Goal: Information Seeking & Learning: Check status

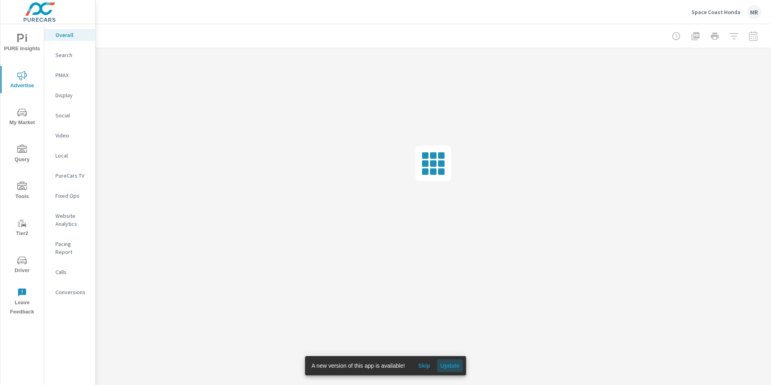
click at [449, 367] on span "Update" at bounding box center [449, 365] width 19 height 7
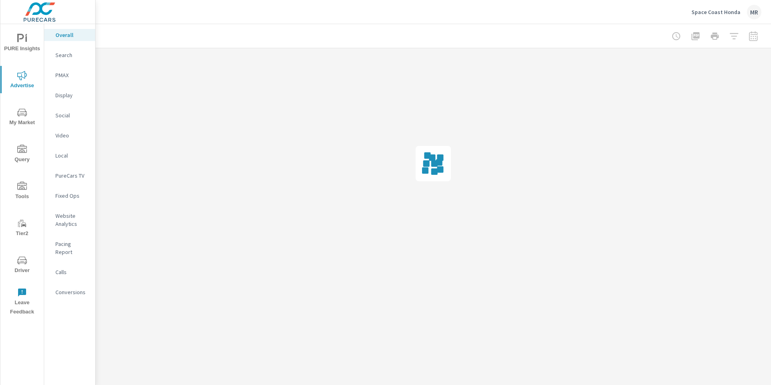
click at [714, 13] on p "Space Coast Honda" at bounding box center [716, 11] width 49 height 7
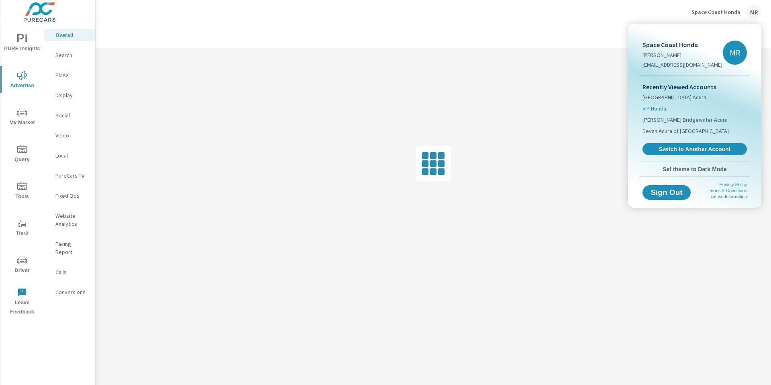
click at [655, 107] on span "VIP Honda" at bounding box center [655, 108] width 24 height 8
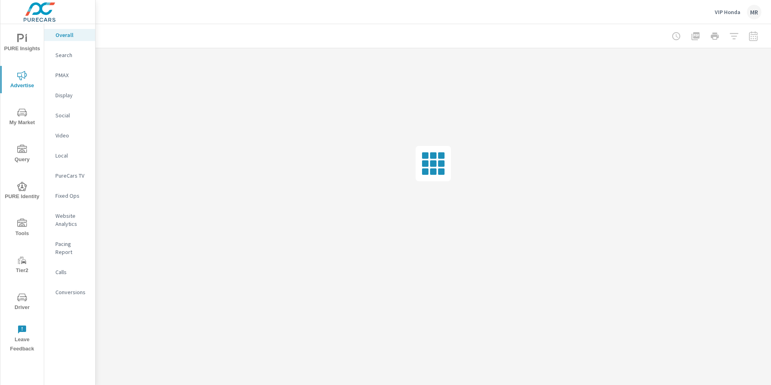
click at [752, 41] on div at bounding box center [714, 36] width 93 height 16
click at [753, 35] on div at bounding box center [714, 36] width 93 height 16
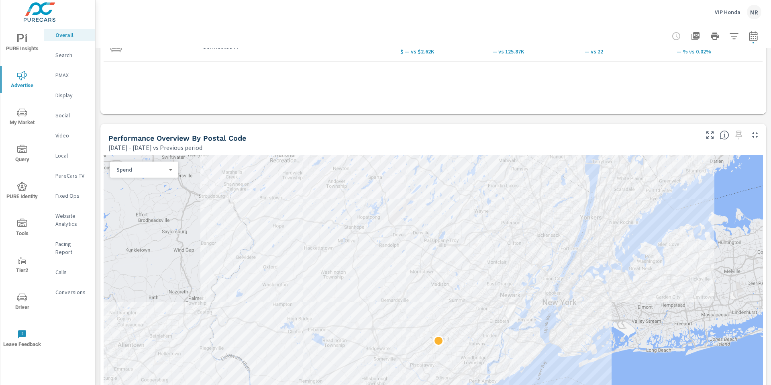
scroll to position [305, 0]
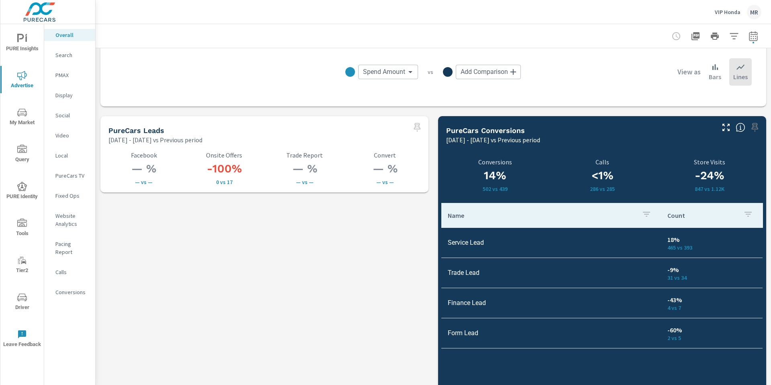
scroll to position [1056, 0]
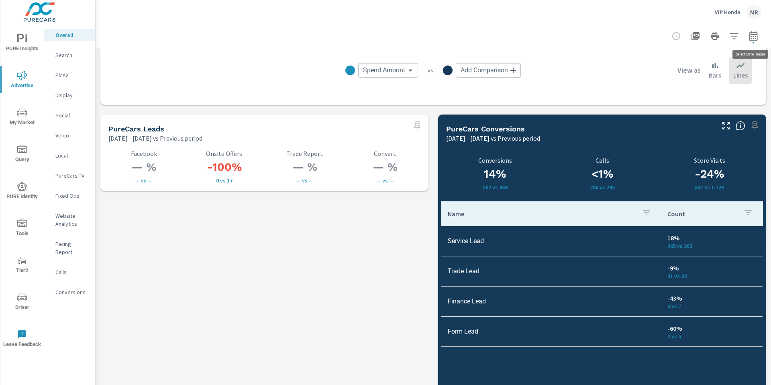
click at [752, 37] on icon "button" at bounding box center [754, 36] width 10 height 10
select select "Previous period"
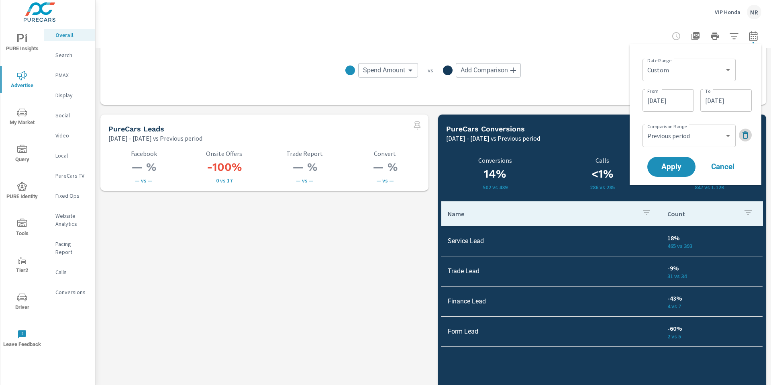
click at [740, 131] on button "button" at bounding box center [745, 135] width 13 height 13
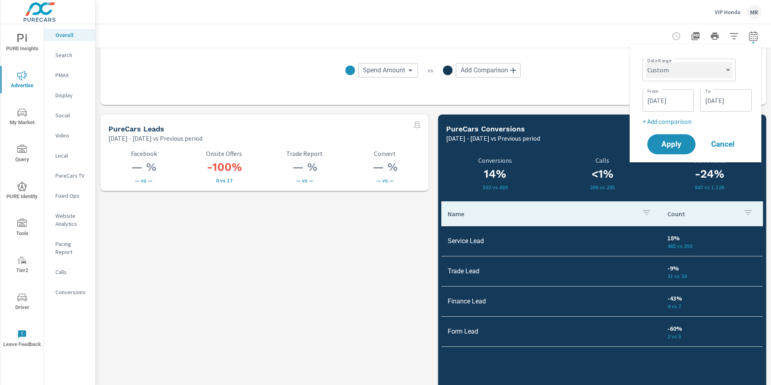
click at [718, 74] on select "Custom [DATE] Last week Last 7 days Last 14 days Last 30 days Last 45 days Last…" at bounding box center [689, 70] width 87 height 16
click at [646, 62] on select "Custom [DATE] Last week Last 7 days Last 14 days Last 30 days Last 45 days Last…" at bounding box center [689, 70] width 87 height 16
select select "Last month"
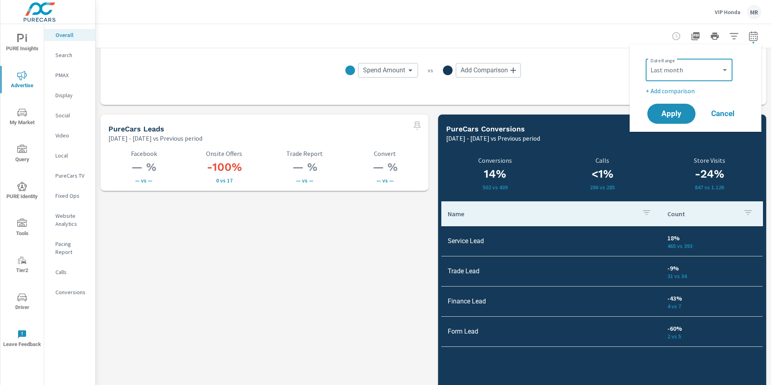
click at [676, 88] on p "+ Add comparison" at bounding box center [697, 91] width 103 height 10
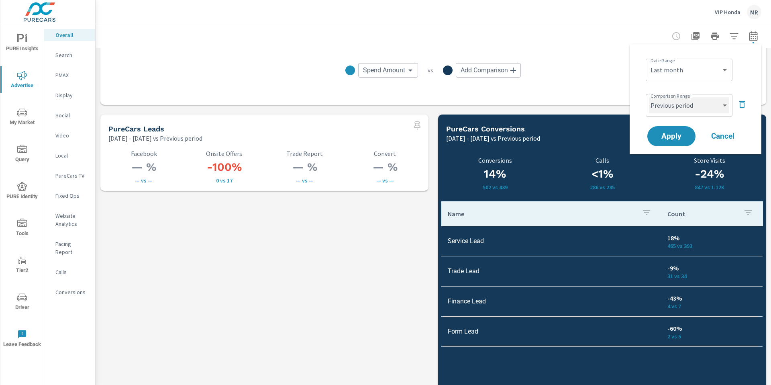
click at [676, 104] on select "Custom Previous period Previous month Previous year" at bounding box center [689, 105] width 80 height 16
click at [649, 97] on select "Custom Previous period Previous month Previous year" at bounding box center [689, 105] width 80 height 16
select select "Previous month"
click at [676, 138] on span "Apply" at bounding box center [671, 137] width 33 height 8
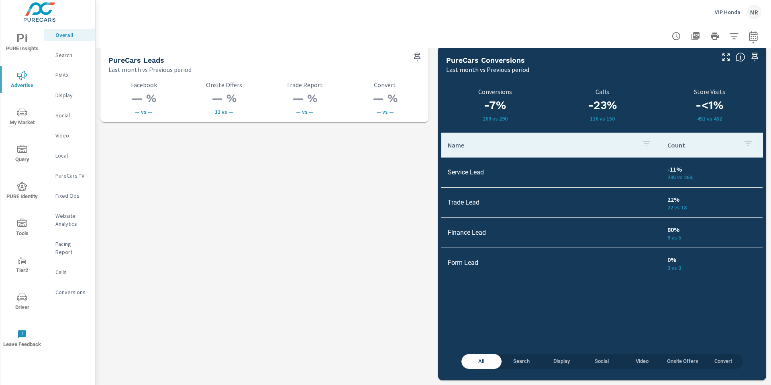
scroll to position [1065, 0]
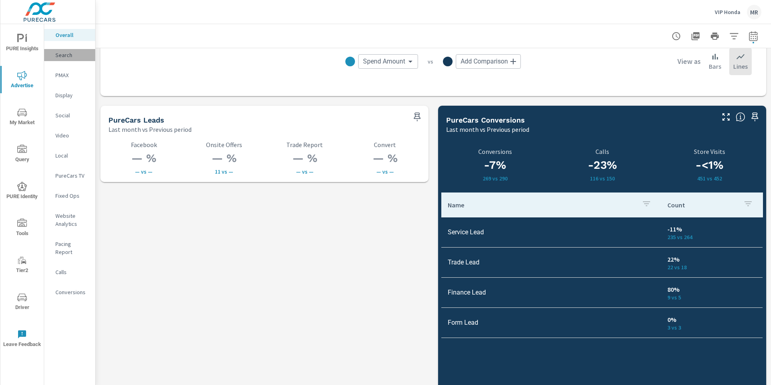
click at [59, 57] on p "Search" at bounding box center [71, 55] width 33 height 8
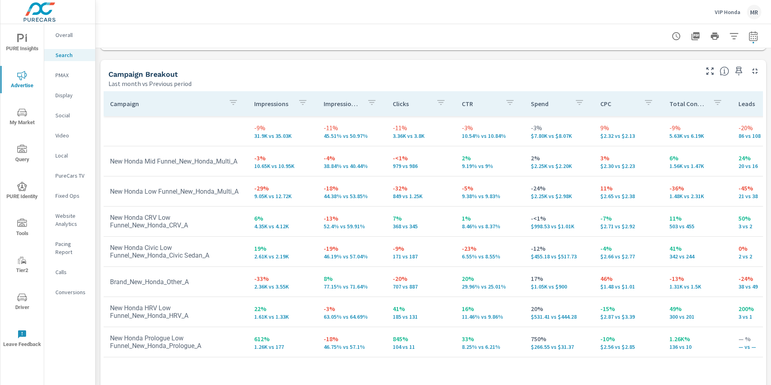
click at [750, 38] on icon "button" at bounding box center [754, 36] width 10 height 10
select select "Last month"
select select "Previous period"
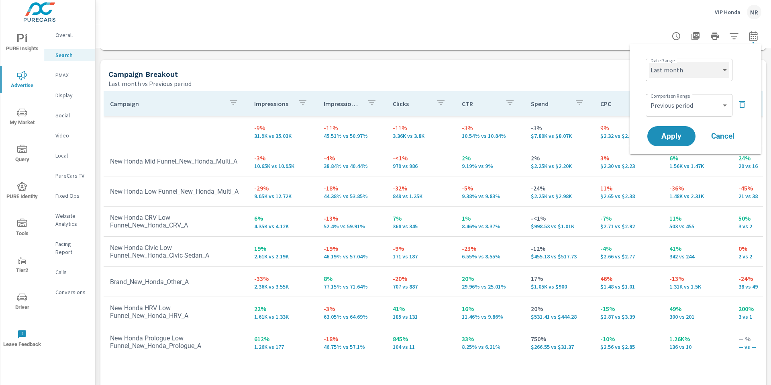
click at [714, 69] on select "Custom [DATE] Last week Last 7 days Last 14 days Last 30 days Last 45 days Last…" at bounding box center [689, 70] width 80 height 16
click at [649, 62] on select "Custom [DATE] Last week Last 7 days Last 14 days Last 30 days Last 45 days Last…" at bounding box center [689, 70] width 80 height 16
select select "Month to date"
click at [681, 133] on span "Apply" at bounding box center [671, 137] width 33 height 8
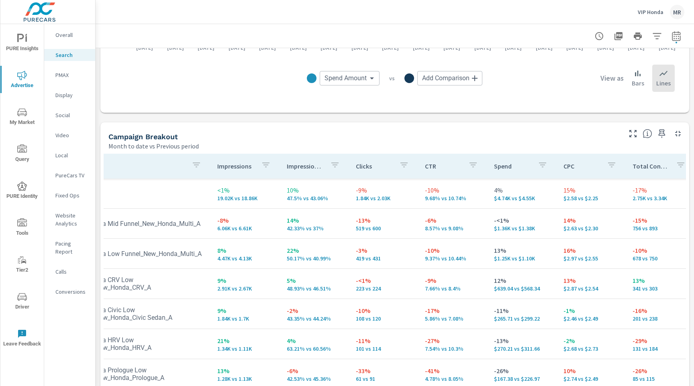
scroll to position [730, 0]
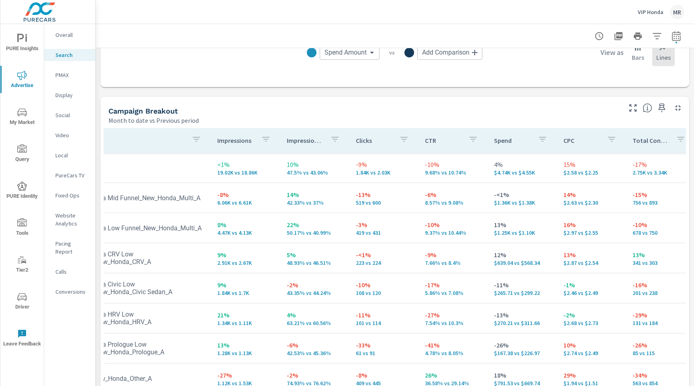
click at [59, 41] on nav "Overall Search PMAX Display Social Video Local PureCars TV Fixed Ops Website An…" at bounding box center [69, 166] width 51 height 285
click at [64, 34] on p "Overall" at bounding box center [71, 35] width 33 height 8
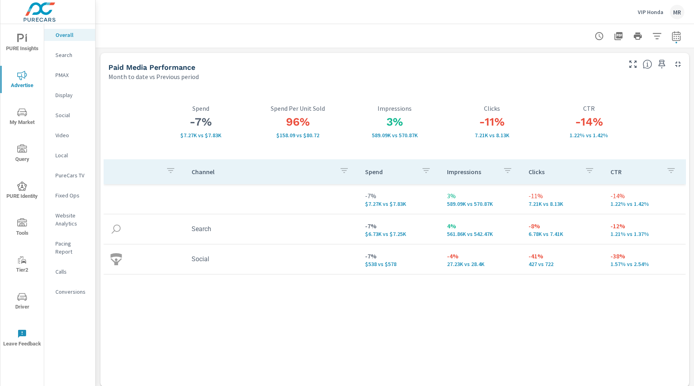
click at [672, 39] on icon "button" at bounding box center [676, 36] width 8 height 10
select select "Month to date"
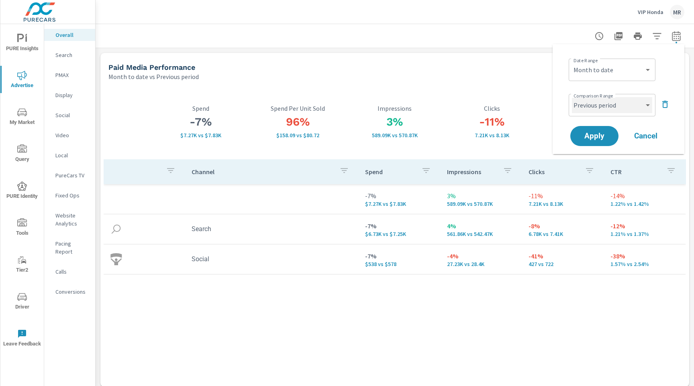
click at [608, 108] on select "Custom Previous period Previous month Previous year" at bounding box center [612, 105] width 80 height 16
click at [572, 97] on select "Custom Previous period Previous month Previous year" at bounding box center [612, 105] width 80 height 16
select select "custom"
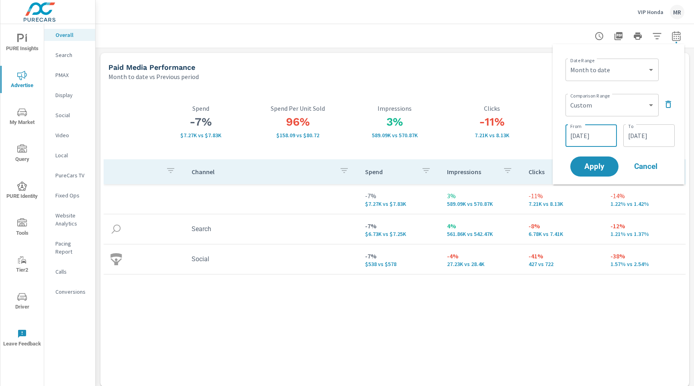
click at [599, 135] on input "[DATE]" at bounding box center [591, 136] width 45 height 16
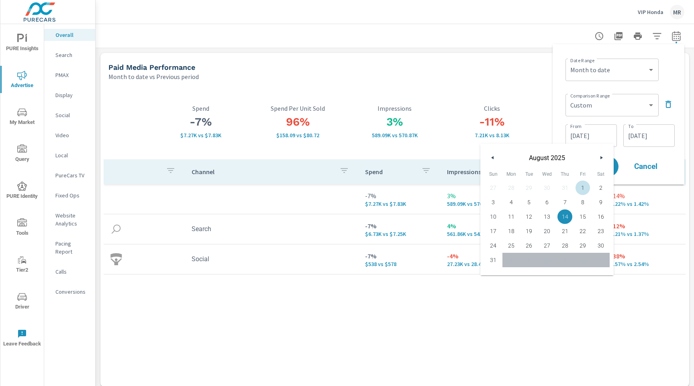
click at [582, 189] on span "1" at bounding box center [583, 188] width 18 height 10
type input "[DATE]"
click at [642, 135] on input "[DATE]" at bounding box center [649, 136] width 45 height 16
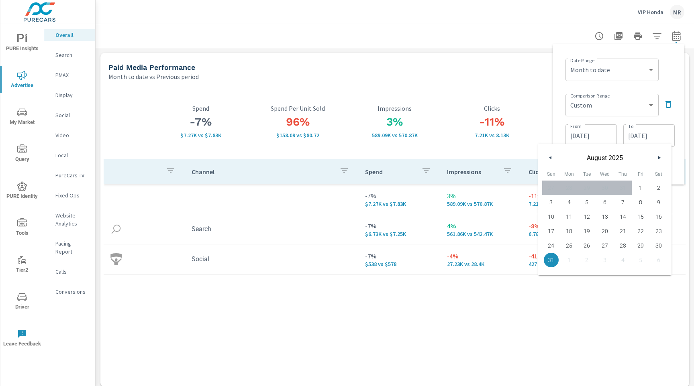
click at [576, 231] on span "18" at bounding box center [569, 231] width 18 height 10
type input "[DATE]"
click at [664, 119] on div "Comparison Range Custom Previous period Previous month Previous year ​ From 08/…" at bounding box center [620, 120] width 109 height 58
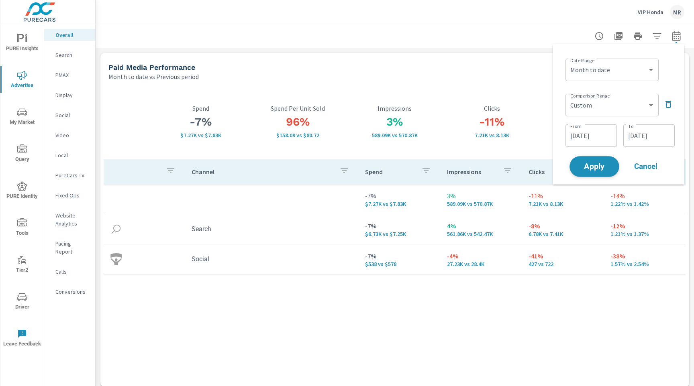
click at [595, 165] on span "Apply" at bounding box center [594, 167] width 33 height 8
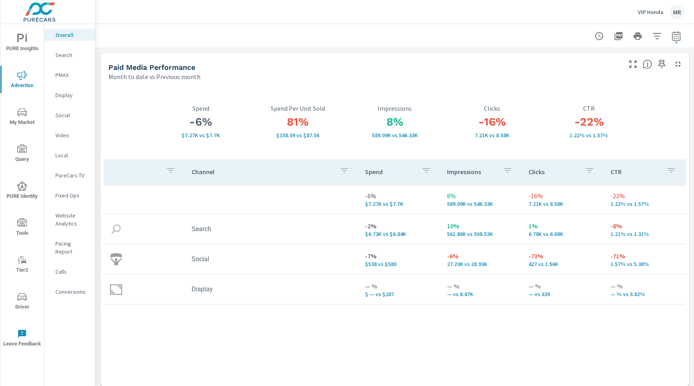
click at [68, 51] on p "Search" at bounding box center [71, 55] width 33 height 8
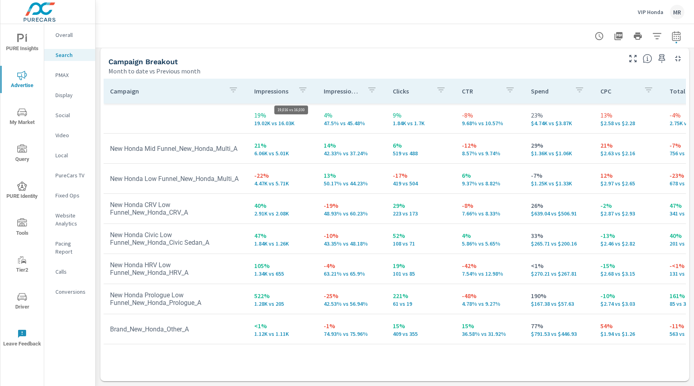
click at [272, 120] on p "19.02K vs 16.03K" at bounding box center [282, 123] width 56 height 6
click at [205, 181] on td "New Honda Low Funnel_New_Honda_Multi_A" at bounding box center [176, 179] width 144 height 20
click at [679, 33] on icon "button" at bounding box center [677, 36] width 10 height 10
select select "Month to date"
select select "Previous month"
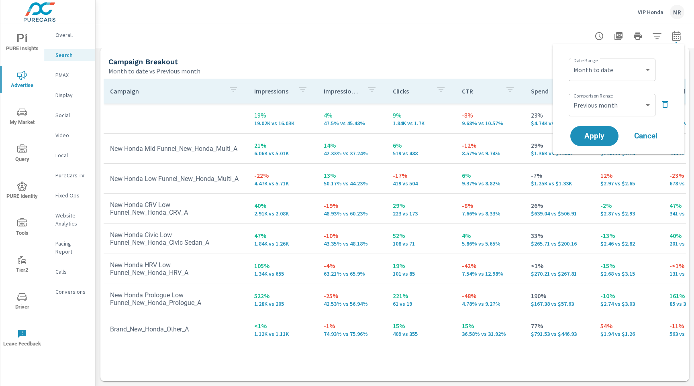
click at [637, 61] on div "Custom Yesterday Last week Last 7 days Last 14 days Last 30 days Last 45 days L…" at bounding box center [612, 70] width 87 height 22
click at [631, 67] on select "Custom [DATE] Last week Last 7 days Last 14 days Last 30 days Last 45 days Last…" at bounding box center [612, 70] width 80 height 16
click at [634, 69] on select "Custom [DATE] Last week Last 7 days Last 14 days Last 30 days Last 45 days Last…" at bounding box center [612, 70] width 80 height 16
click at [572, 62] on select "Custom [DATE] Last week Last 7 days Last 14 days Last 30 days Last 45 days Last…" at bounding box center [612, 70] width 80 height 16
select select "Last 90 days"
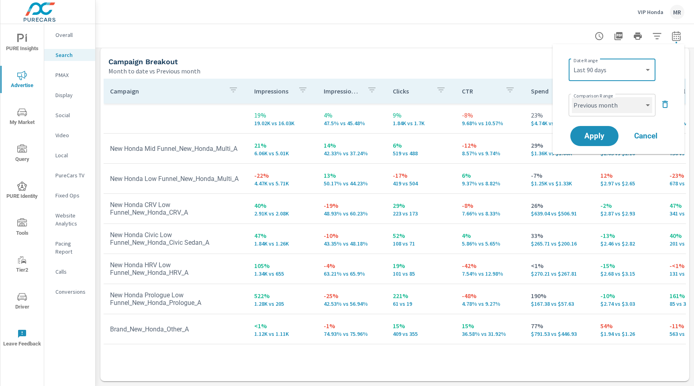
click at [601, 108] on select "Custom Previous period Previous month Previous year" at bounding box center [612, 105] width 80 height 16
click at [572, 97] on select "Custom Previous period Previous month Previous year" at bounding box center [612, 105] width 80 height 16
select select "Previous period"
click at [590, 139] on span "Apply" at bounding box center [594, 137] width 33 height 8
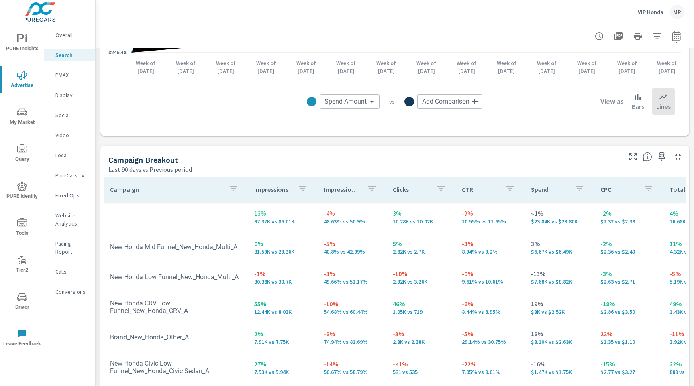
scroll to position [681, 0]
drag, startPoint x: 62, startPoint y: 42, endPoint x: 66, endPoint y: 36, distance: 7.0
click at [63, 42] on nav "Overall Search PMAX Display Social Video Local PureCars TV Fixed Ops Website An…" at bounding box center [69, 166] width 51 height 285
click at [67, 33] on p "Overall" at bounding box center [71, 35] width 33 height 8
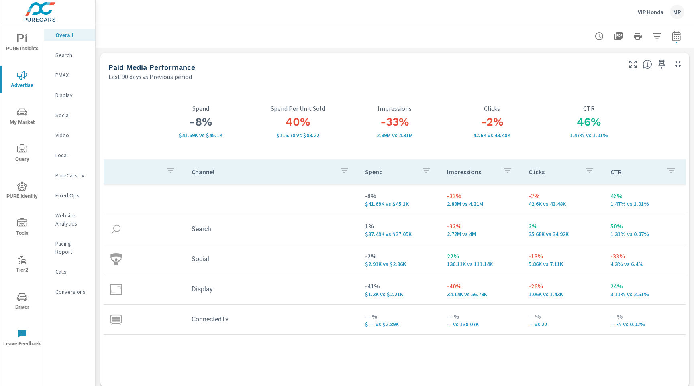
click at [75, 57] on p "Search" at bounding box center [71, 55] width 33 height 8
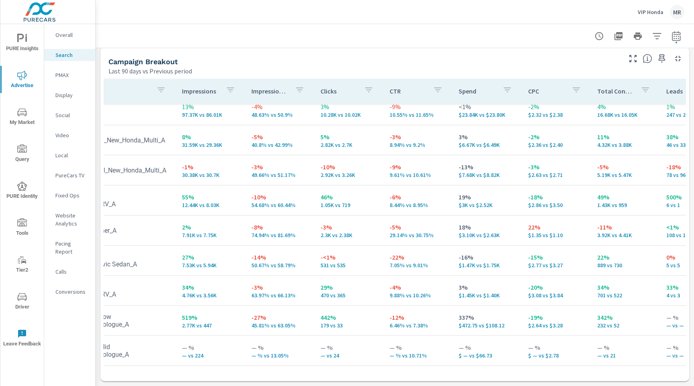
scroll to position [8, 0]
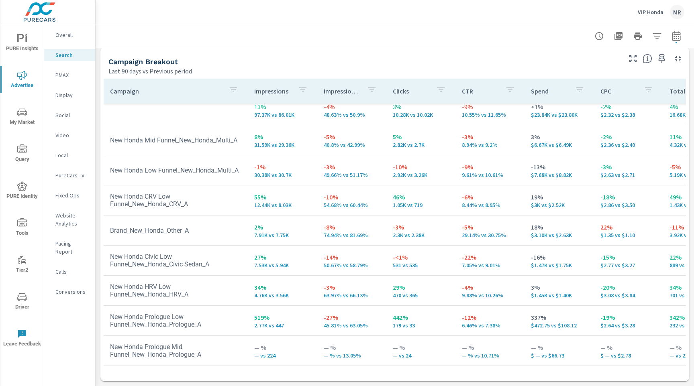
click at [147, 39] on div at bounding box center [394, 36] width 579 height 24
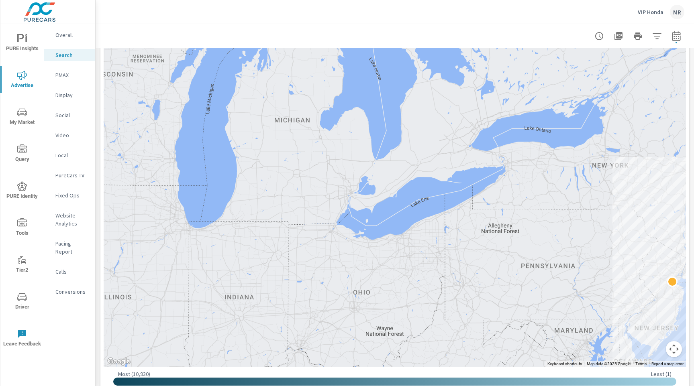
scroll to position [159, 0]
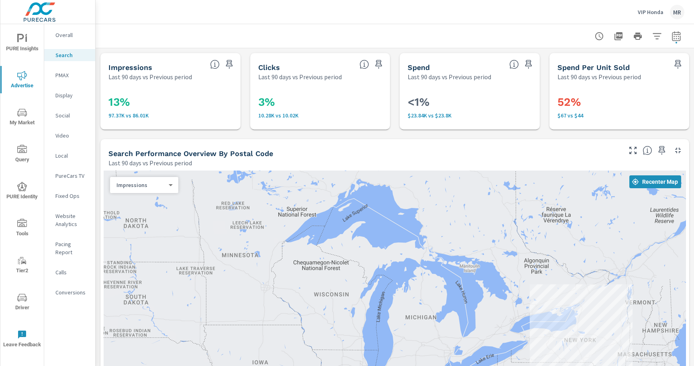
click at [678, 37] on icon "button" at bounding box center [677, 36] width 10 height 10
select select "Last 90 days"
select select "Previous period"
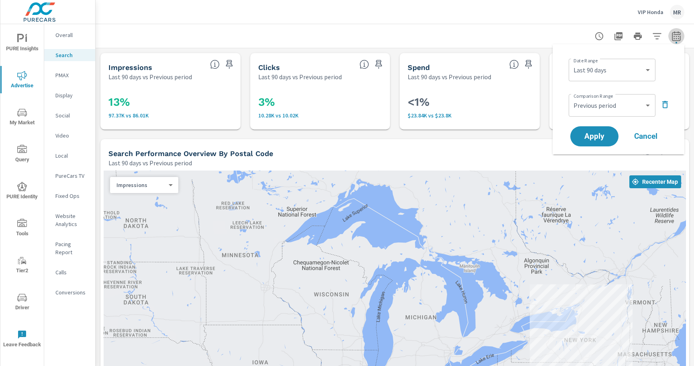
click at [678, 37] on icon "button" at bounding box center [677, 36] width 10 height 10
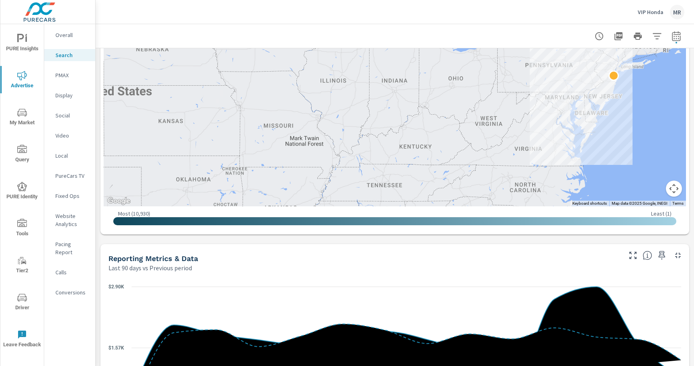
scroll to position [391, 0]
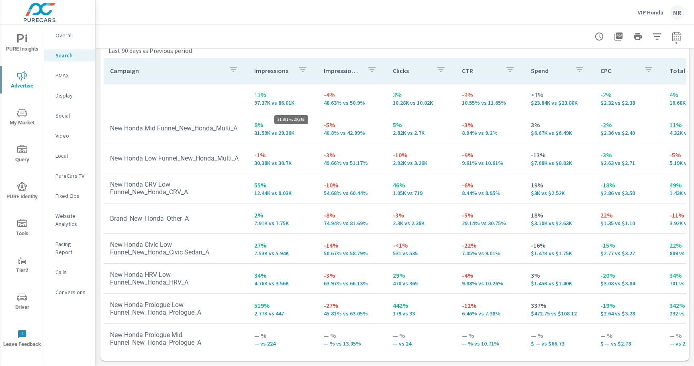
scroll to position [8, 0]
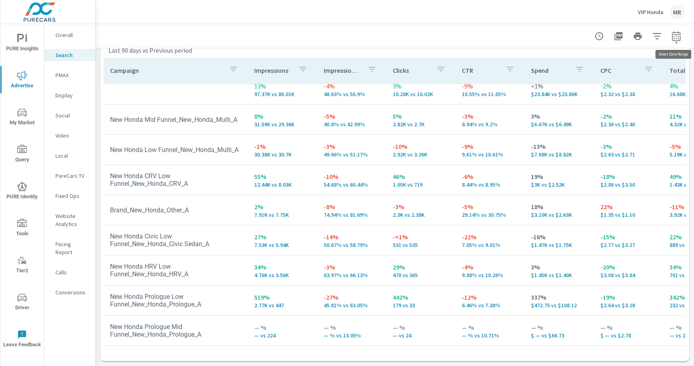
click at [679, 37] on icon "button" at bounding box center [677, 36] width 10 height 10
select select "Last 90 days"
select select "Previous period"
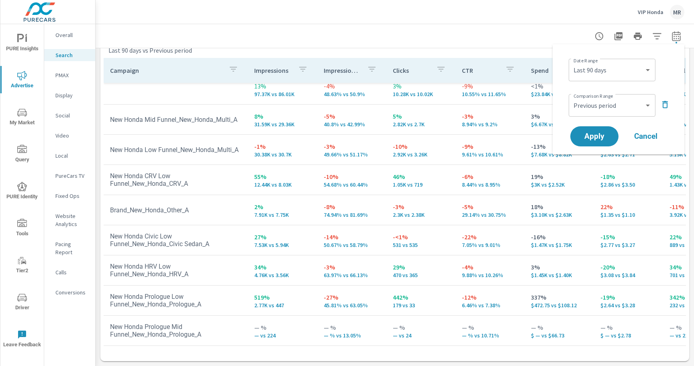
click at [652, 135] on span "Cancel" at bounding box center [646, 136] width 32 height 7
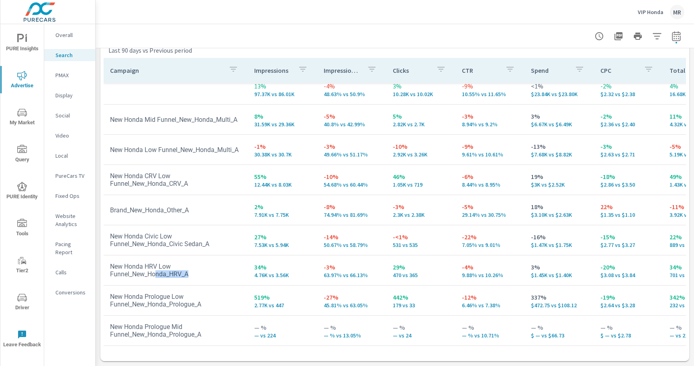
drag, startPoint x: 156, startPoint y: 274, endPoint x: 194, endPoint y: 271, distance: 38.7
click at [194, 271] on td "New Honda HRV Low Funnel_New_Honda_HRV_A" at bounding box center [176, 270] width 144 height 28
click at [193, 242] on td "New Honda Civic Low Funnel_New_Honda_Civic Sedan_A" at bounding box center [176, 240] width 144 height 28
drag, startPoint x: 365, startPoint y: 360, endPoint x: 373, endPoint y: 358, distance: 8.4
click at [373, 358] on div "Campaign Impressions Impression Share Clicks CTR Spend CPC Total Conversions Le…" at bounding box center [394, 208] width 589 height 306
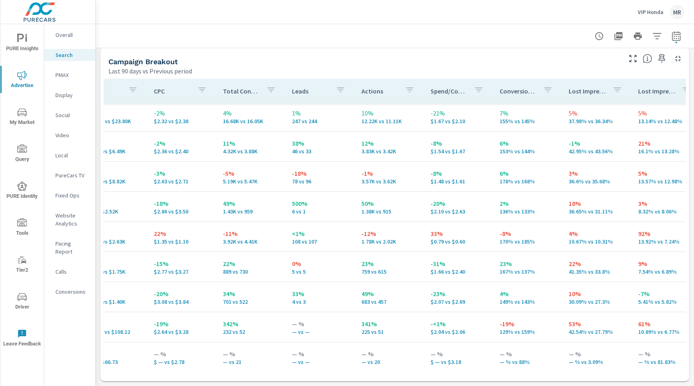
scroll to position [779, 0]
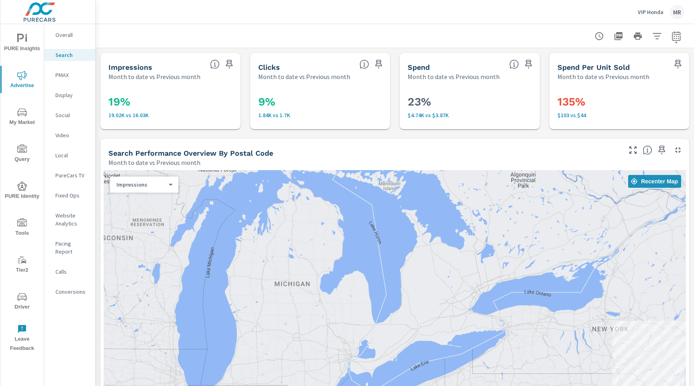
click at [652, 12] on p "VIP Honda" at bounding box center [651, 11] width 26 height 7
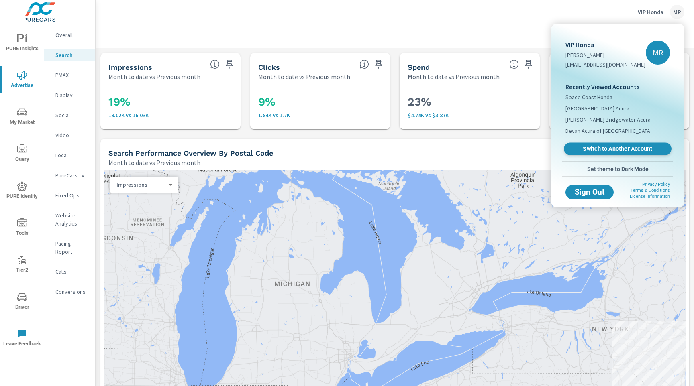
click at [585, 149] on span "Switch to Another Account" at bounding box center [617, 149] width 98 height 8
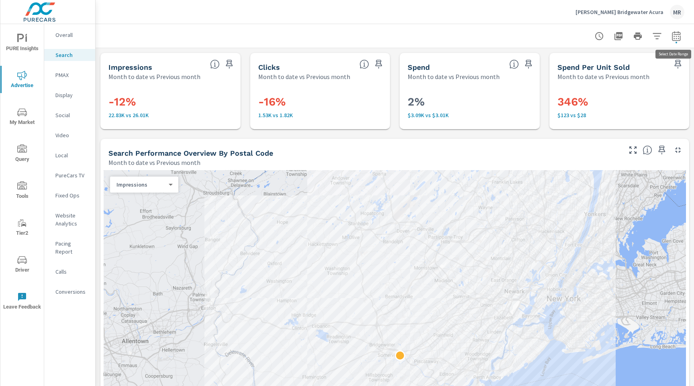
click at [680, 37] on icon "button" at bounding box center [677, 36] width 10 height 10
select select "Month to date"
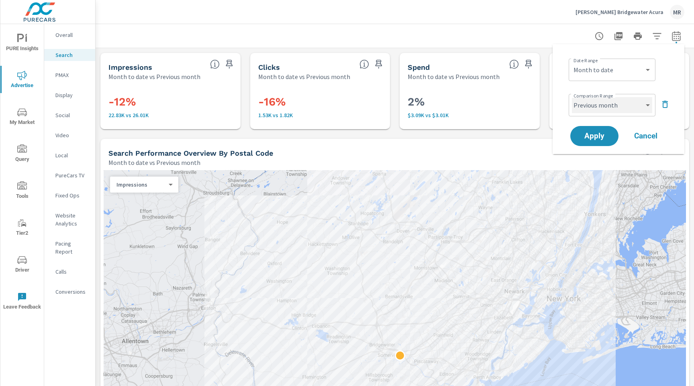
click at [609, 107] on select "Custom Previous period Previous month Previous year" at bounding box center [612, 105] width 80 height 16
click at [572, 97] on select "Custom Previous period Previous month Previous year" at bounding box center [612, 105] width 80 height 16
select select "custom"
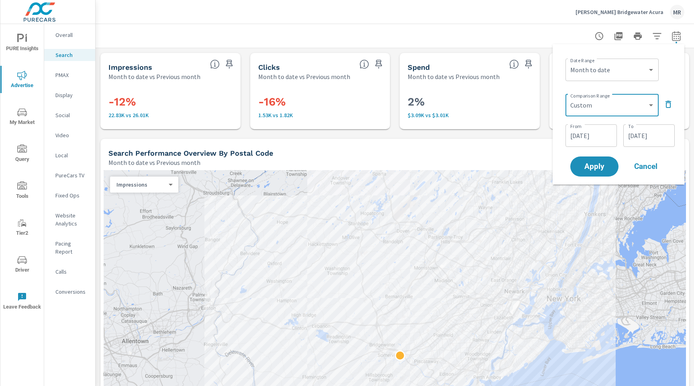
drag, startPoint x: 588, startPoint y: 133, endPoint x: 582, endPoint y: 131, distance: 6.7
click at [588, 133] on input "[DATE]" at bounding box center [591, 136] width 45 height 16
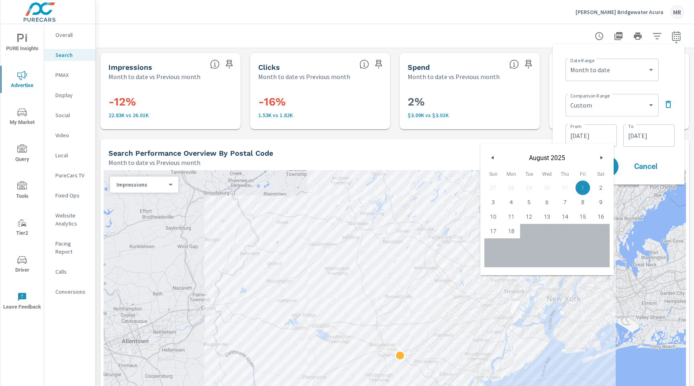
click at [581, 188] on span "1" at bounding box center [583, 188] width 18 height 10
click at [647, 140] on input "[DATE]" at bounding box center [649, 136] width 45 height 16
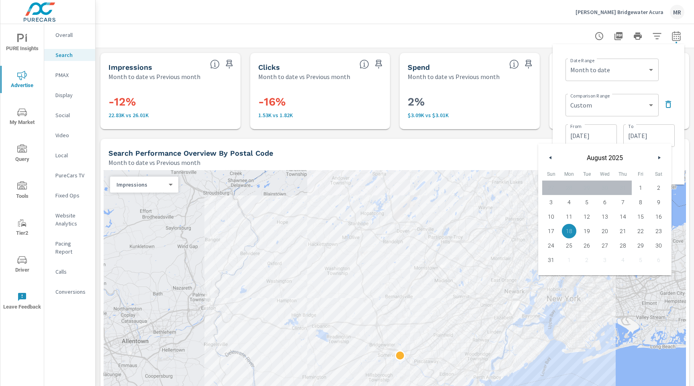
click at [569, 230] on span "18" at bounding box center [569, 231] width 18 height 10
click at [676, 122] on div "Date Range Custom Yesterday Last week Last 7 days Last 14 days Last 30 days Las…" at bounding box center [618, 115] width 119 height 128
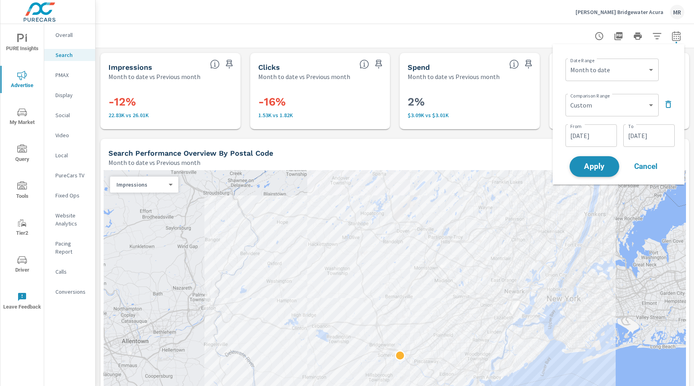
click at [595, 168] on span "Apply" at bounding box center [594, 167] width 33 height 8
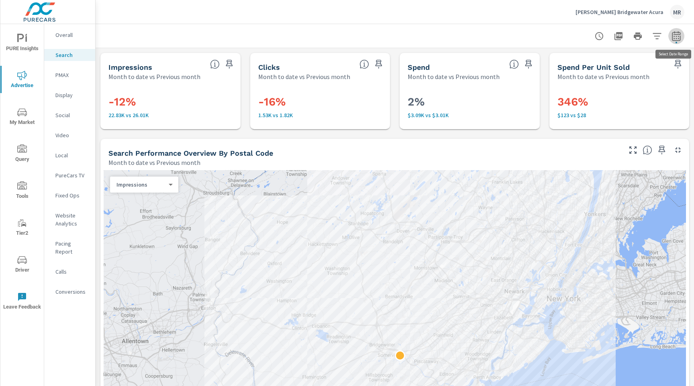
click at [675, 39] on icon "button" at bounding box center [677, 36] width 10 height 10
select select "Month to date"
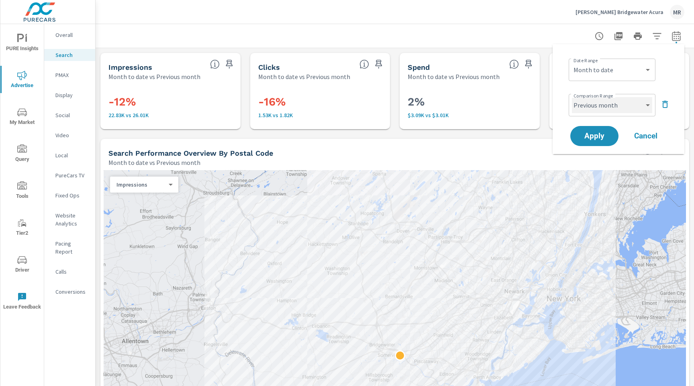
click at [614, 111] on select "Custom Previous period Previous month Previous year" at bounding box center [612, 105] width 80 height 16
click at [572, 97] on select "Custom Previous period Previous month Previous year" at bounding box center [612, 105] width 80 height 16
select select "custom"
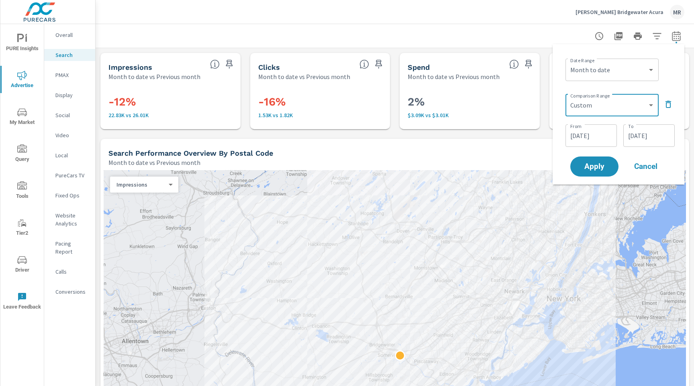
click at [588, 132] on input "[DATE]" at bounding box center [591, 136] width 45 height 16
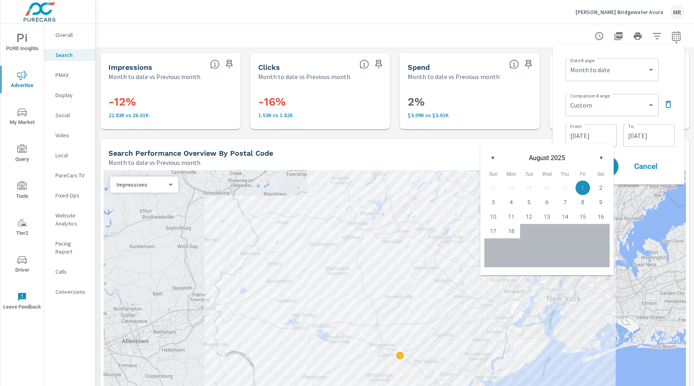
click at [581, 186] on span "1" at bounding box center [583, 188] width 18 height 10
click at [638, 141] on input "[DATE]" at bounding box center [649, 136] width 45 height 16
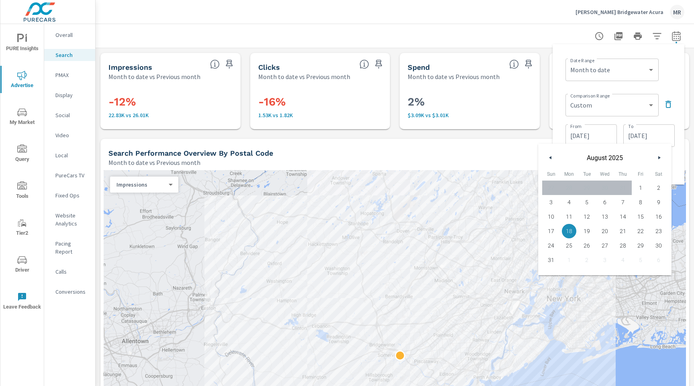
click at [676, 117] on div "Date Range Custom Yesterday Last week Last 7 days Last 14 days Last 30 days Las…" at bounding box center [618, 115] width 119 height 128
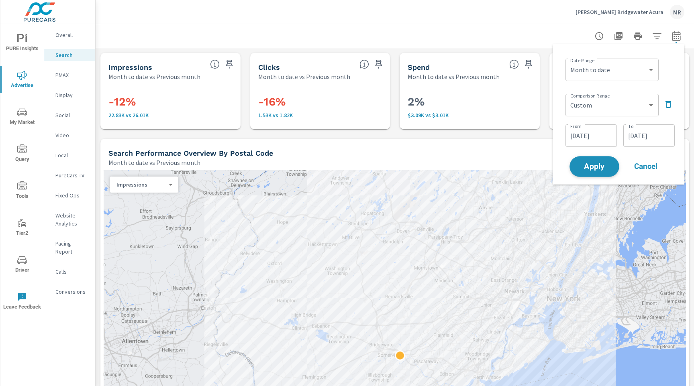
click at [590, 165] on span "Apply" at bounding box center [594, 167] width 33 height 8
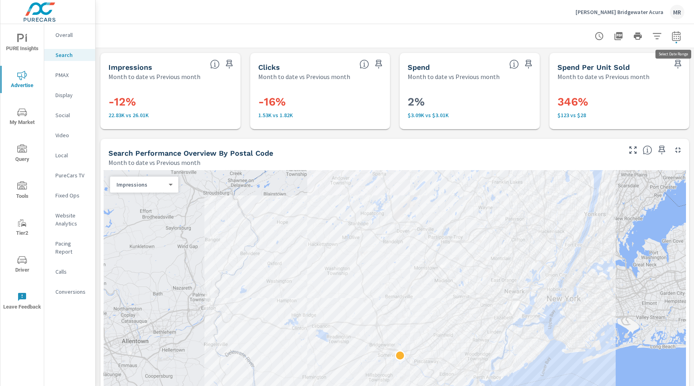
click at [673, 40] on icon "button" at bounding box center [676, 36] width 8 height 10
select select "Month to date"
select select "Previous month"
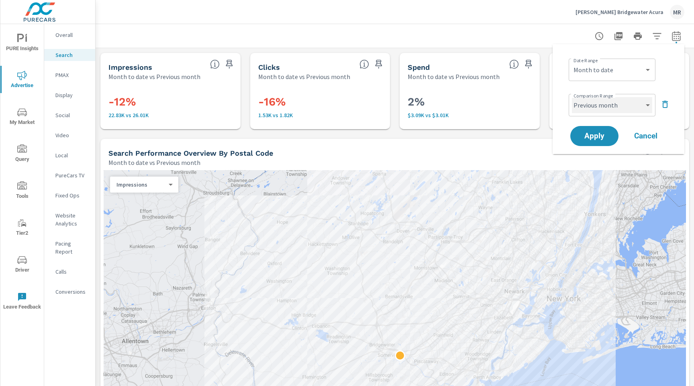
click at [610, 106] on select "Custom Previous period Previous month Previous year" at bounding box center [612, 105] width 80 height 16
click at [644, 71] on select "Custom [DATE] Last week Last 7 days Last 14 days Last 30 days Last 45 days Last…" at bounding box center [612, 70] width 80 height 16
click at [572, 62] on select "Custom [DATE] Last week Last 7 days Last 14 days Last 30 days Last 45 days Last…" at bounding box center [612, 70] width 80 height 16
select select "custom"
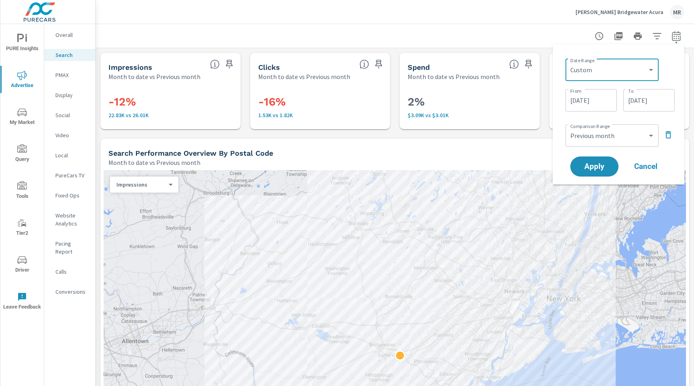
click at [584, 98] on input "09/01/2025" at bounding box center [591, 100] width 45 height 16
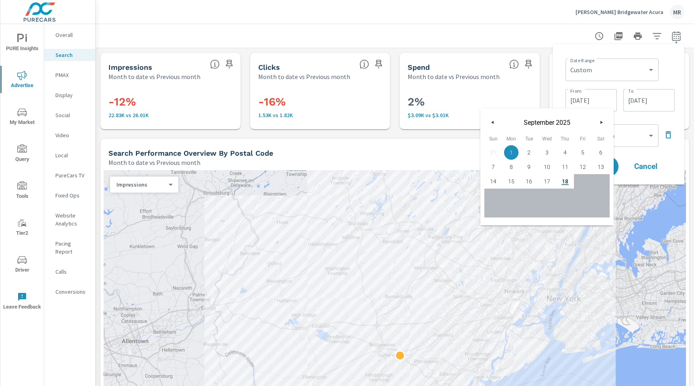
click at [506, 153] on span "1" at bounding box center [512, 152] width 18 height 10
click at [645, 103] on input "09/18/2025" at bounding box center [649, 100] width 45 height 16
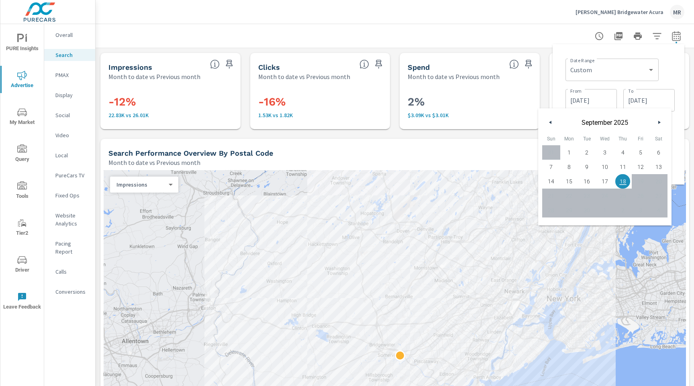
drag, startPoint x: 620, startPoint y: 179, endPoint x: 626, endPoint y: 176, distance: 6.6
click at [620, 179] on span "18" at bounding box center [623, 181] width 18 height 10
click at [674, 85] on div "Date Range Custom Yesterday Last week Last 7 days Last 14 days Last 30 days Las…" at bounding box center [620, 84] width 109 height 58
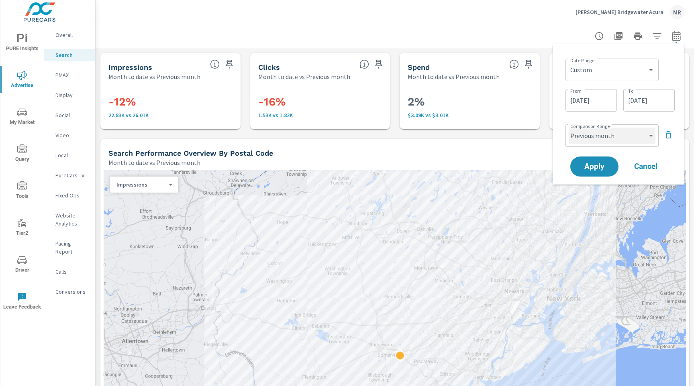
click at [612, 138] on select "Custom Previous period Previous month Previous year" at bounding box center [612, 136] width 87 height 16
click at [569, 128] on select "Custom Previous period Previous month Previous year" at bounding box center [612, 136] width 87 height 16
select select "custom"
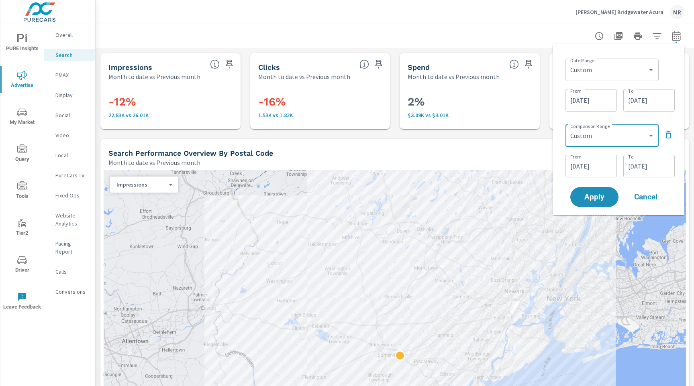
click at [583, 166] on input "[DATE]" at bounding box center [591, 166] width 45 height 16
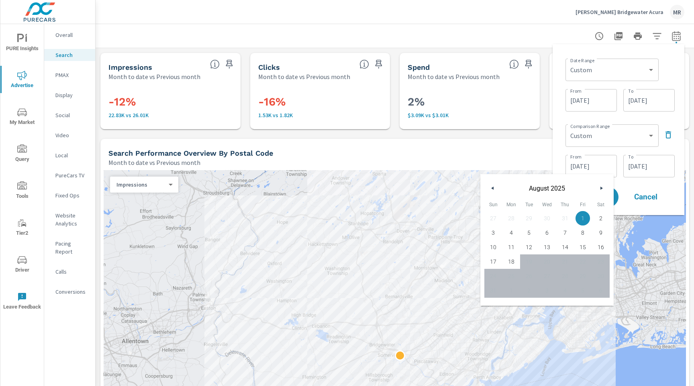
click at [581, 218] on span "1" at bounding box center [583, 218] width 18 height 10
click at [668, 149] on div "Comparison Range Custom Previous period Previous month Previous year ​ From 08/…" at bounding box center [620, 150] width 109 height 58
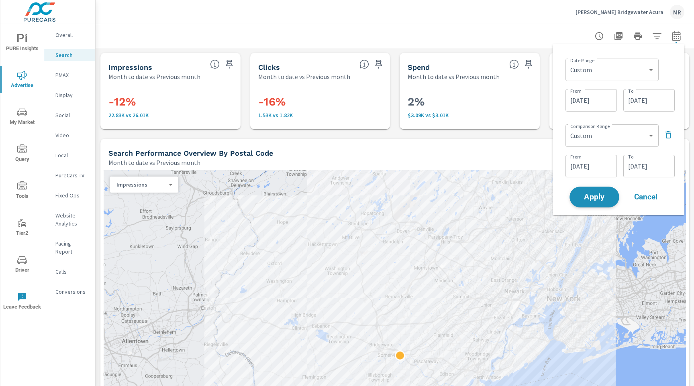
click at [597, 196] on span "Apply" at bounding box center [594, 198] width 33 height 8
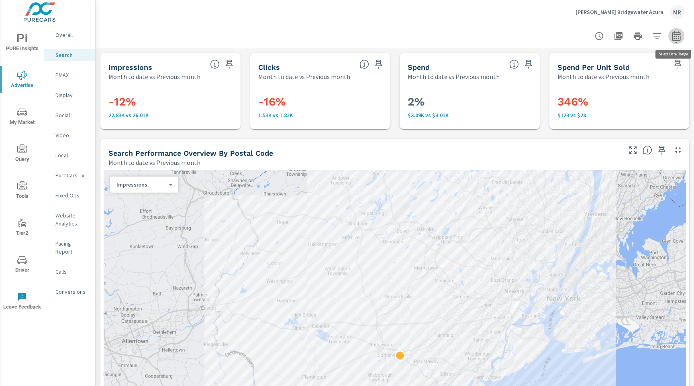
click at [677, 37] on icon "button" at bounding box center [677, 36] width 10 height 10
select select "Month to date"
select select "Previous month"
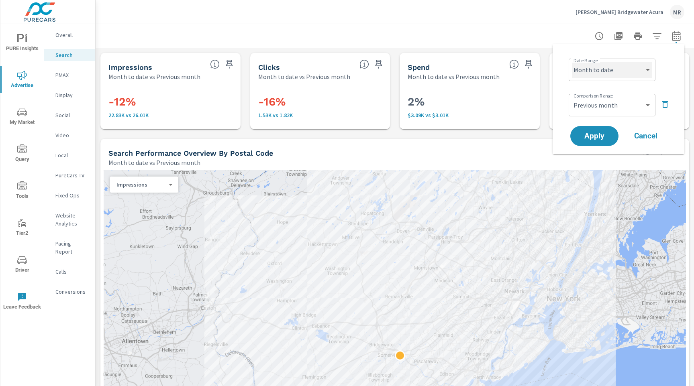
click at [638, 65] on select "Custom [DATE] Last week Last 7 days Last 14 days Last 30 days Last 45 days Last…" at bounding box center [612, 70] width 80 height 16
click at [572, 62] on select "Custom [DATE] Last week Last 7 days Last 14 days Last 30 days Last 45 days Last…" at bounding box center [612, 70] width 80 height 16
select select "Last 180 days"
click at [608, 110] on select "Custom Previous period Previous month Previous year" at bounding box center [612, 105] width 80 height 16
click at [572, 97] on select "Custom Previous period Previous month Previous year" at bounding box center [612, 105] width 80 height 16
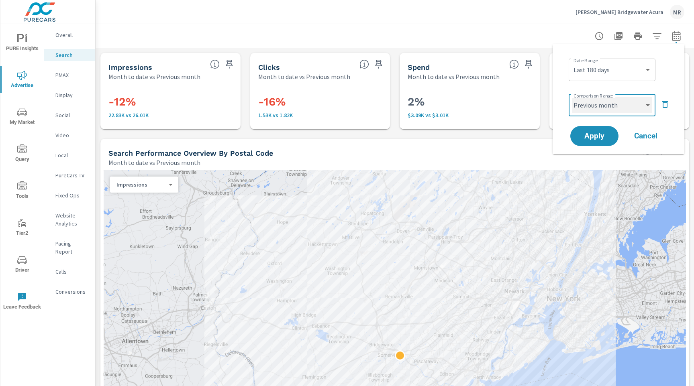
select select "Previous period"
drag, startPoint x: 593, startPoint y: 133, endPoint x: 588, endPoint y: 128, distance: 6.5
click at [593, 133] on span "Apply" at bounding box center [594, 137] width 33 height 8
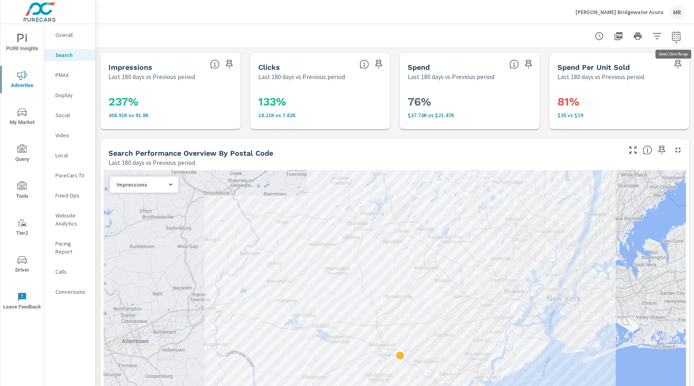
click at [677, 38] on icon "button" at bounding box center [677, 36] width 10 height 10
select select "Last 180 days"
select select "Previous period"
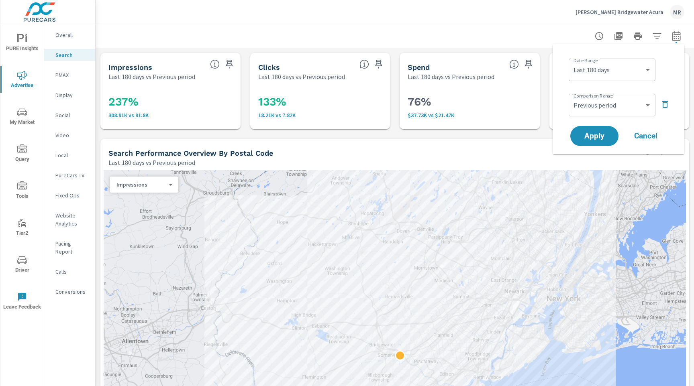
click at [677, 38] on icon "button" at bounding box center [677, 36] width 10 height 10
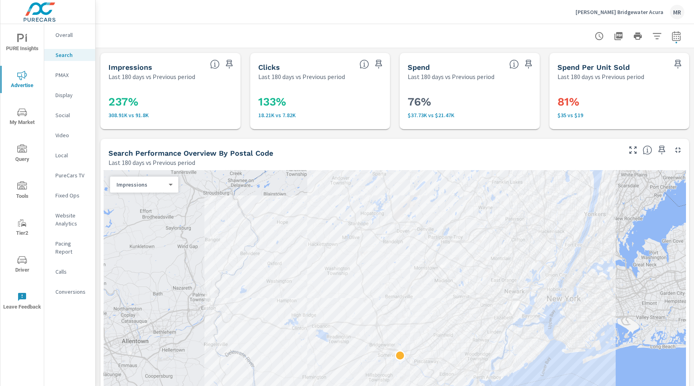
click at [677, 38] on icon "button" at bounding box center [677, 36] width 10 height 10
select select "Last 180 days"
select select "Previous period"
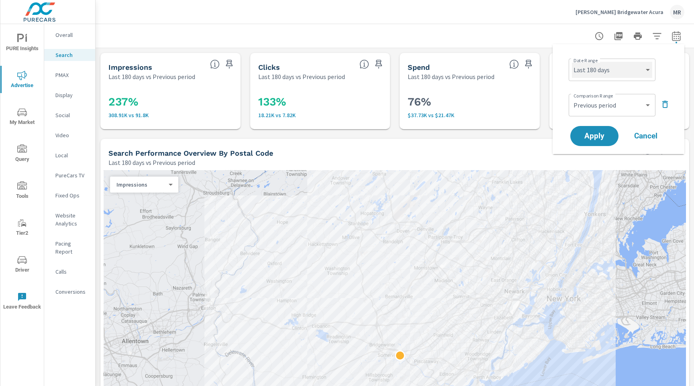
click at [634, 67] on select "Custom [DATE] Last week Last 7 days Last 14 days Last 30 days Last 45 days Last…" at bounding box center [612, 70] width 80 height 16
click at [572, 62] on select "Custom [DATE] Last week Last 7 days Last 14 days Last 30 days Last 45 days Last…" at bounding box center [612, 70] width 80 height 16
select select "Last 90 days"
click at [600, 133] on span "Apply" at bounding box center [594, 137] width 33 height 8
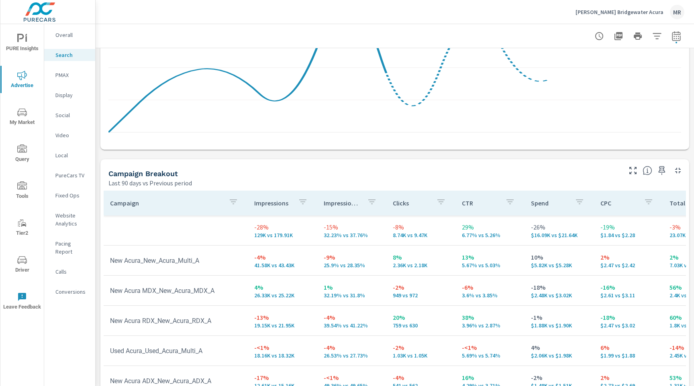
scroll to position [671, 0]
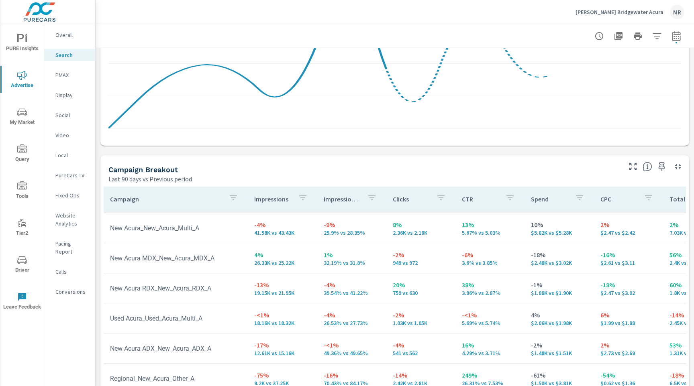
scroll to position [39, 0]
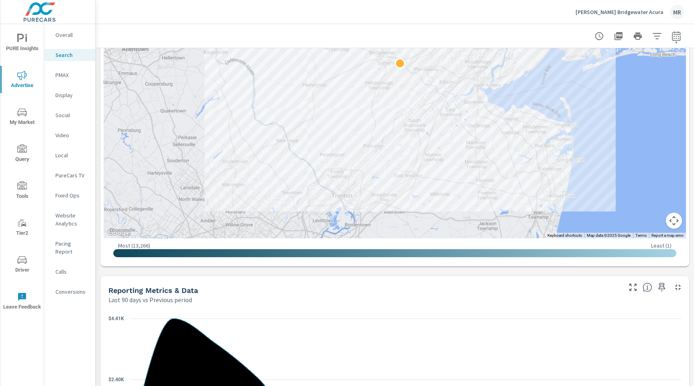
scroll to position [287, 0]
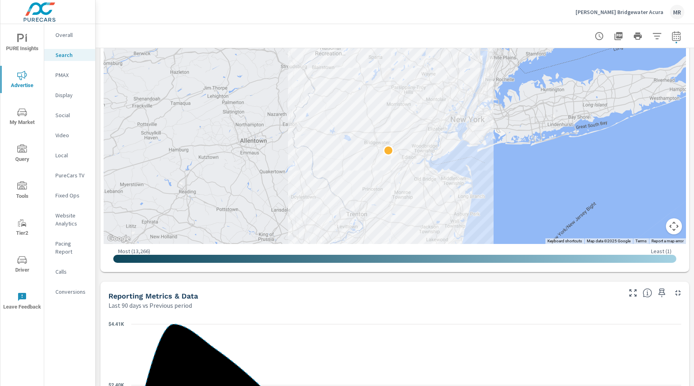
scroll to position [286, 0]
click at [678, 37] on icon "button" at bounding box center [677, 36] width 10 height 10
select select "Last 90 days"
select select "Previous period"
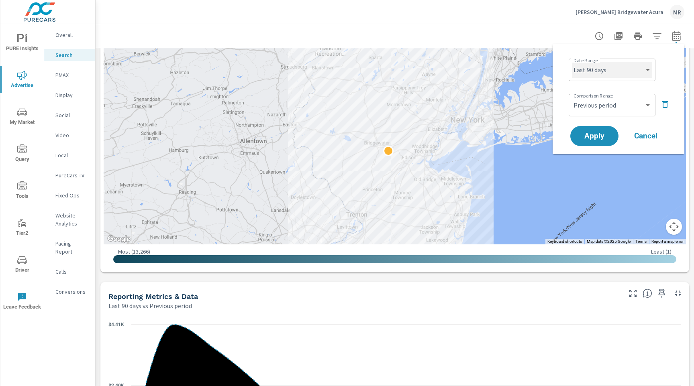
click at [625, 69] on select "Custom [DATE] Last week Last 7 days Last 14 days Last 30 days Last 45 days Last…" at bounding box center [612, 70] width 80 height 16
click at [572, 62] on select "Custom [DATE] Last week Last 7 days Last 14 days Last 30 days Last 45 days Last…" at bounding box center [612, 70] width 80 height 16
click at [625, 69] on select "Custom [DATE] Last week Last 7 days Last 14 days Last 30 days Last 45 days Last…" at bounding box center [612, 70] width 80 height 16
click at [572, 62] on select "Custom [DATE] Last week Last 7 days Last 14 days Last 30 days Last 45 days Last…" at bounding box center [612, 70] width 80 height 16
select select "Month to date"
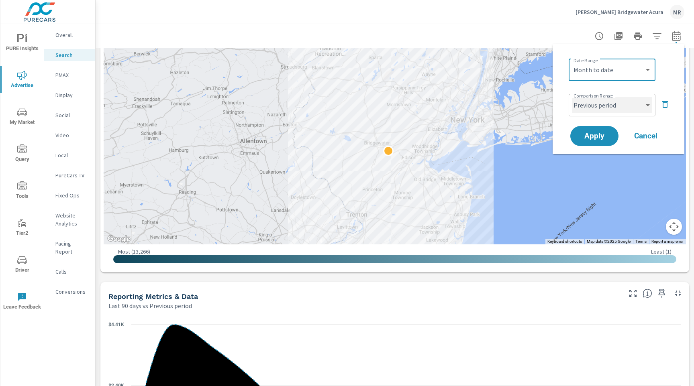
click at [614, 110] on select "Custom Previous period Previous month Previous year" at bounding box center [612, 105] width 80 height 16
click at [572, 97] on select "Custom Previous period Previous month Previous year" at bounding box center [612, 105] width 80 height 16
select select "custom"
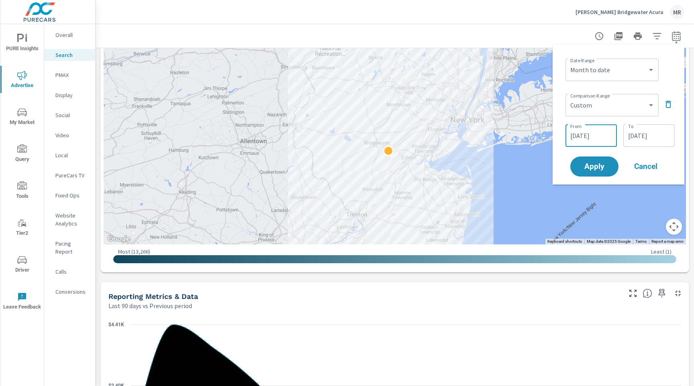
click at [597, 133] on input "[DATE]" at bounding box center [591, 136] width 45 height 16
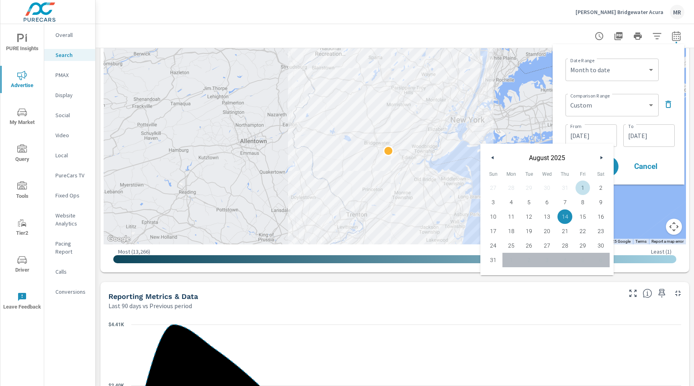
click at [586, 190] on span "1" at bounding box center [583, 188] width 18 height 10
type input "[DATE]"
click at [640, 140] on input "[DATE]" at bounding box center [649, 136] width 45 height 16
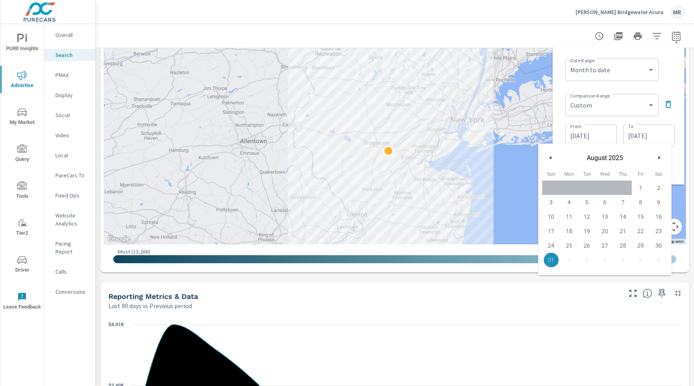
click at [568, 233] on span "18" at bounding box center [569, 231] width 18 height 10
type input "[DATE]"
click at [672, 121] on div "From [DATE] From To [DATE] To" at bounding box center [620, 134] width 109 height 27
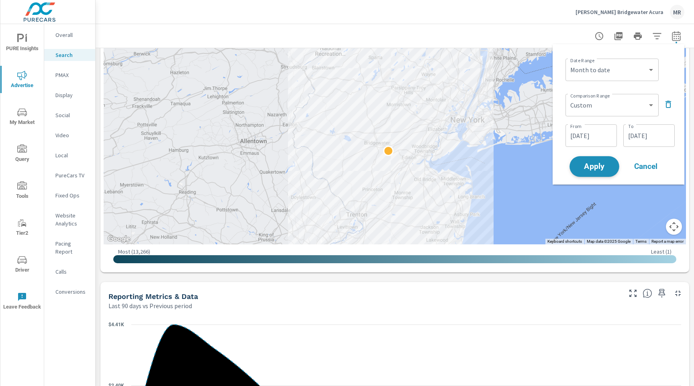
click at [603, 164] on span "Apply" at bounding box center [594, 167] width 33 height 8
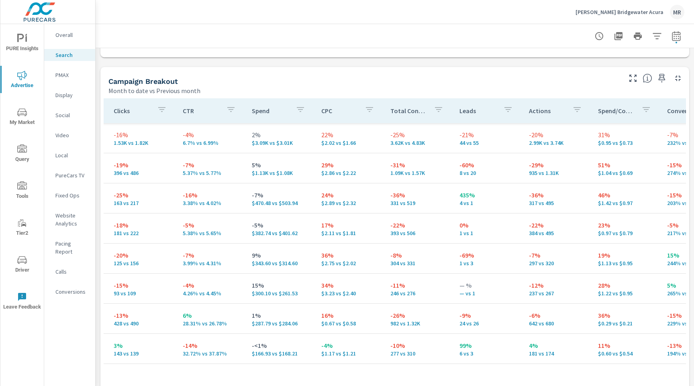
scroll to position [0, 326]
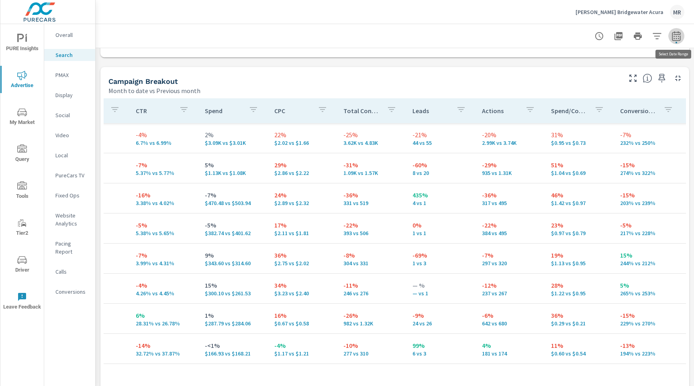
click at [675, 34] on icon "button" at bounding box center [676, 36] width 8 height 10
select select "Month to date"
select select "Previous month"
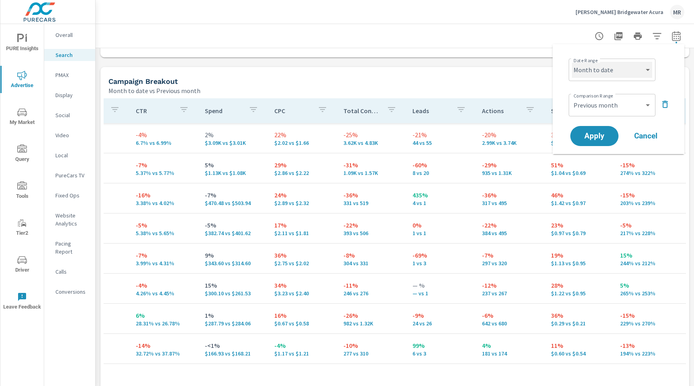
click at [625, 68] on select "Custom [DATE] Last week Last 7 days Last 14 days Last 30 days Last 45 days Last…" at bounding box center [612, 70] width 80 height 16
click at [572, 62] on select "Custom [DATE] Last week Last 7 days Last 14 days Last 30 days Last 45 days Last…" at bounding box center [612, 70] width 80 height 16
select select "Last 90 days"
click at [615, 109] on select "Custom Previous period Previous month Previous year" at bounding box center [612, 105] width 80 height 16
click at [572, 97] on select "Custom Previous period Previous month Previous year" at bounding box center [612, 105] width 80 height 16
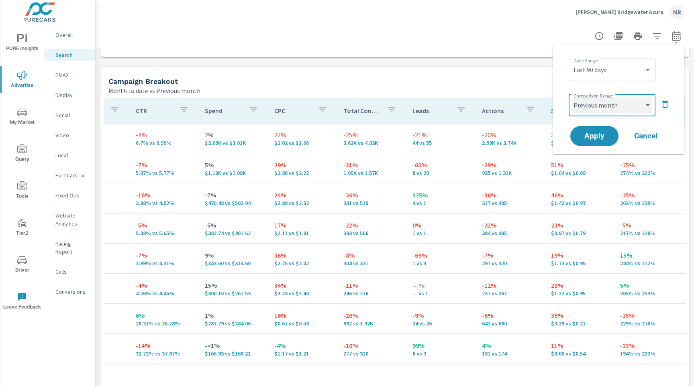
select select "Previous period"
click at [592, 144] on button "Apply" at bounding box center [595, 136] width 50 height 21
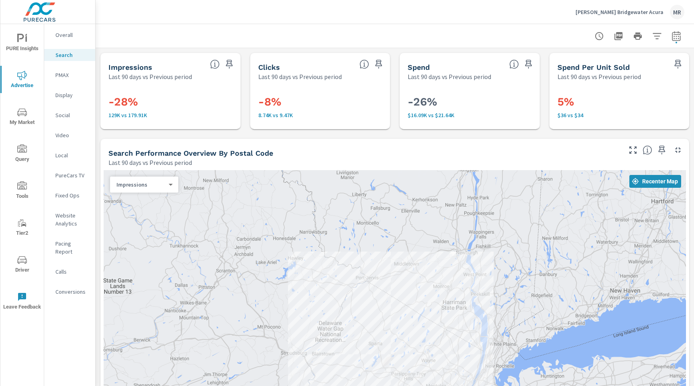
click at [63, 36] on p "Overall" at bounding box center [71, 35] width 33 height 8
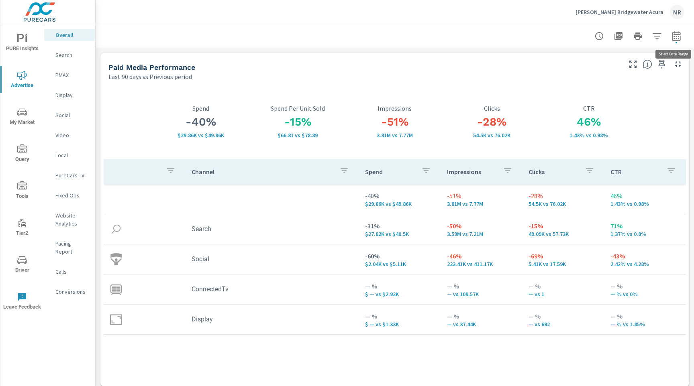
click at [680, 37] on icon "button" at bounding box center [676, 36] width 8 height 10
select select "Last 90 days"
select select "Previous period"
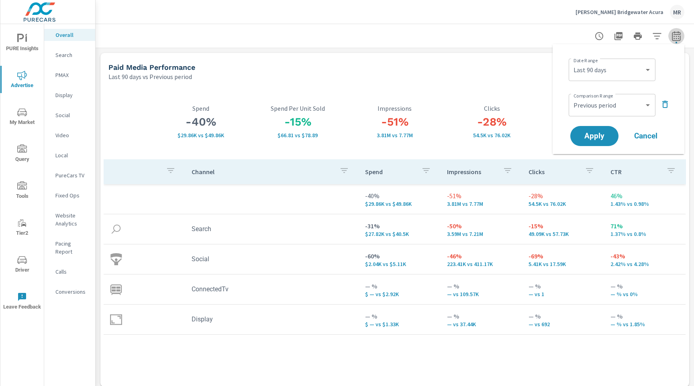
click at [680, 37] on icon "button" at bounding box center [676, 36] width 8 height 10
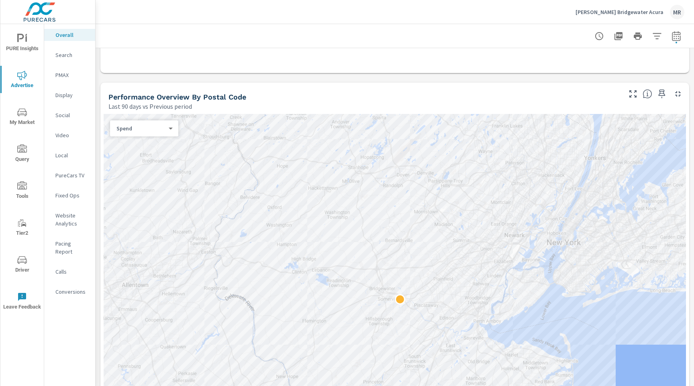
scroll to position [431, 0]
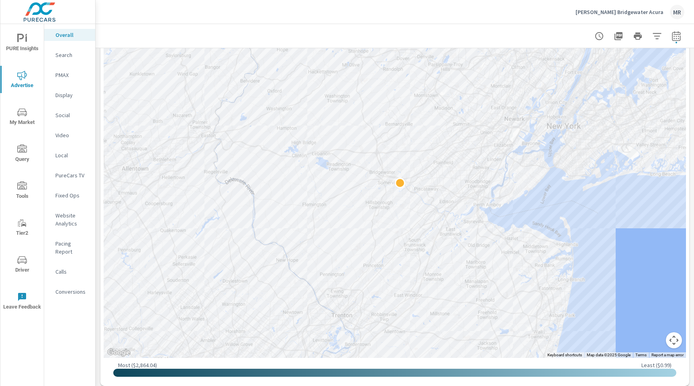
click at [63, 54] on p "Search" at bounding box center [71, 55] width 33 height 8
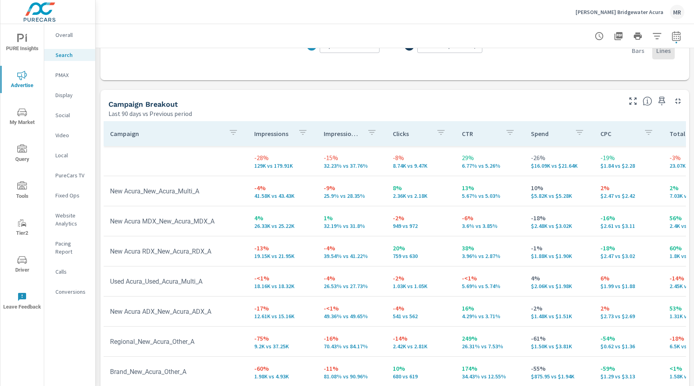
scroll to position [772, 0]
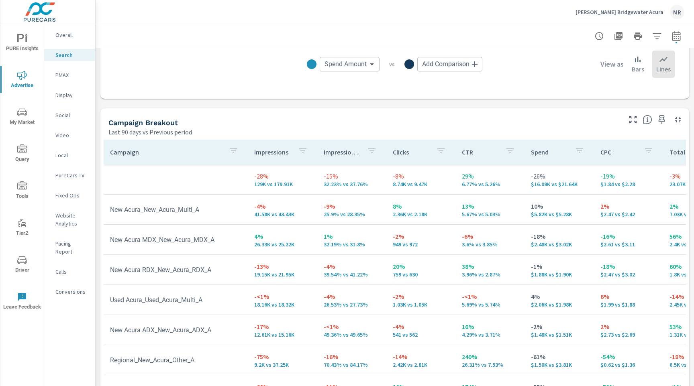
scroll to position [712, 0]
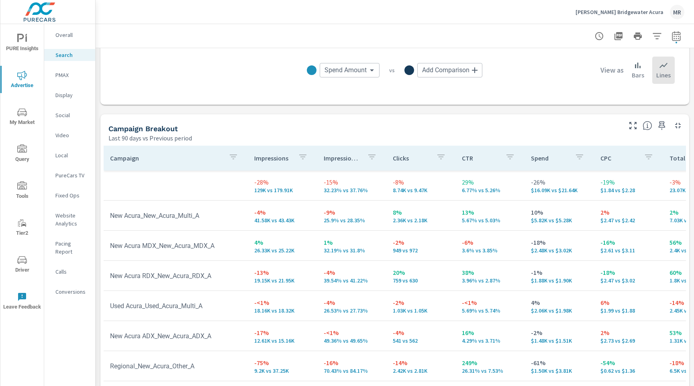
click at [327, 133] on div "Last 90 days vs Previous period" at bounding box center [364, 138] width 512 height 10
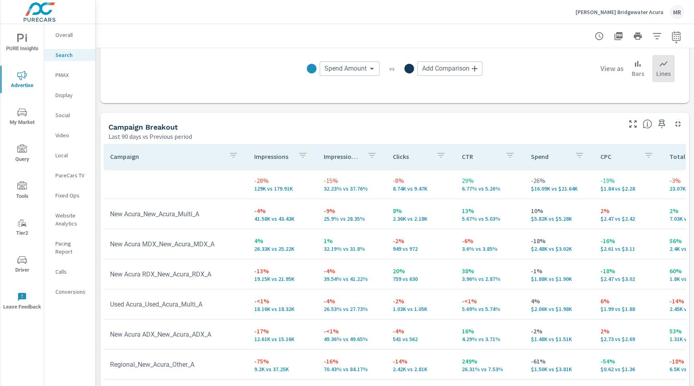
scroll to position [39, 0]
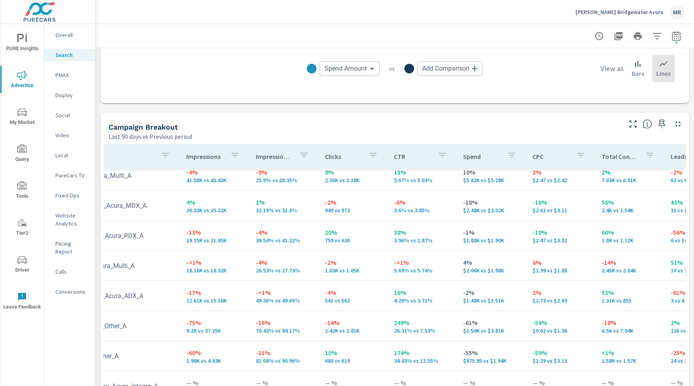
scroll to position [39, 1]
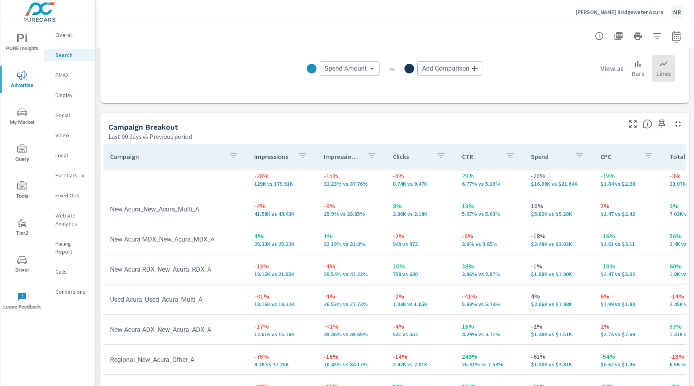
scroll to position [39, 0]
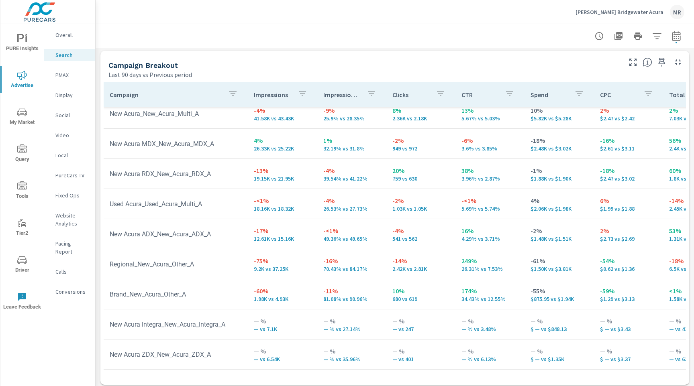
scroll to position [779, 0]
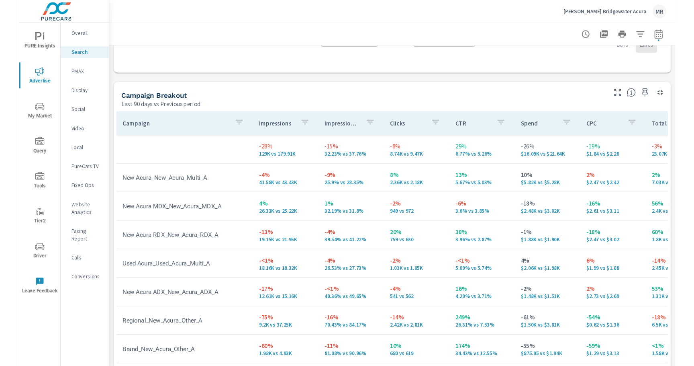
scroll to position [733, 0]
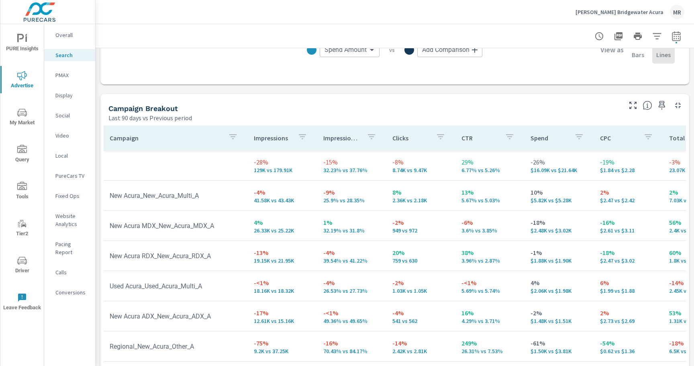
click at [471, 104] on div "Campaign Breakout" at bounding box center [364, 108] width 512 height 9
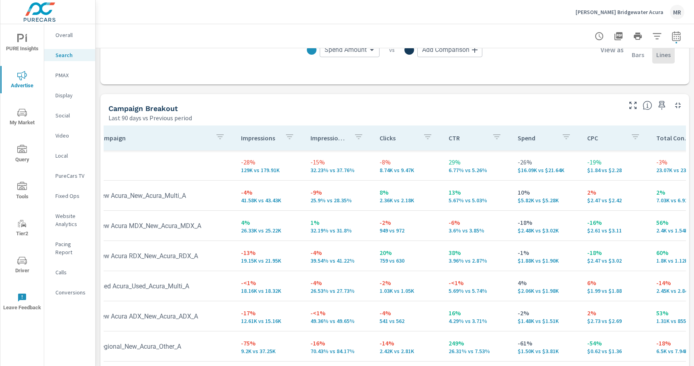
scroll to position [0, 0]
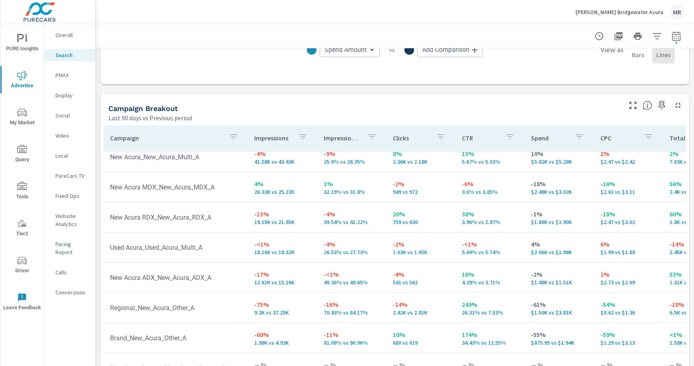
scroll to position [800, 0]
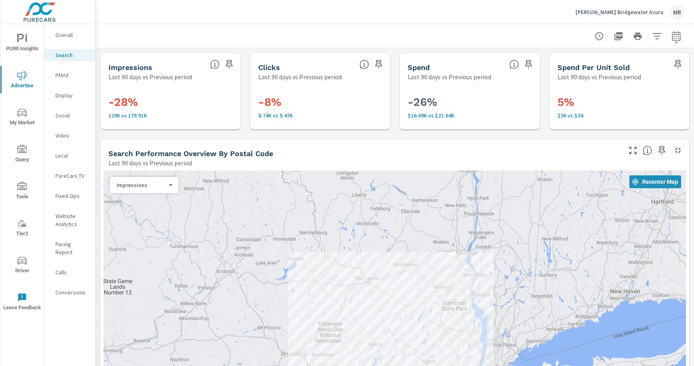
click at [320, 151] on div "Search Performance Overview By Postal Code" at bounding box center [364, 153] width 512 height 9
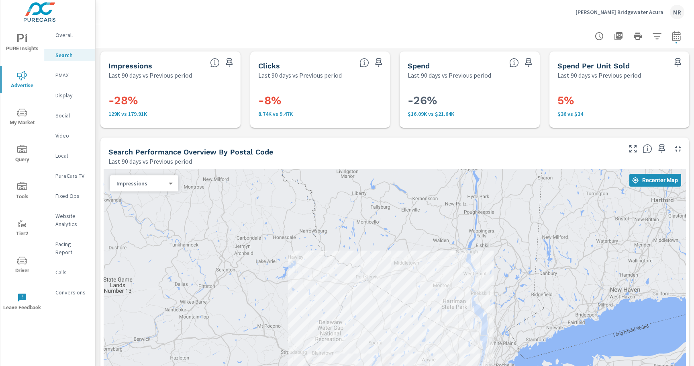
click at [321, 151] on div "Search Performance Overview By Postal Code" at bounding box center [364, 151] width 512 height 9
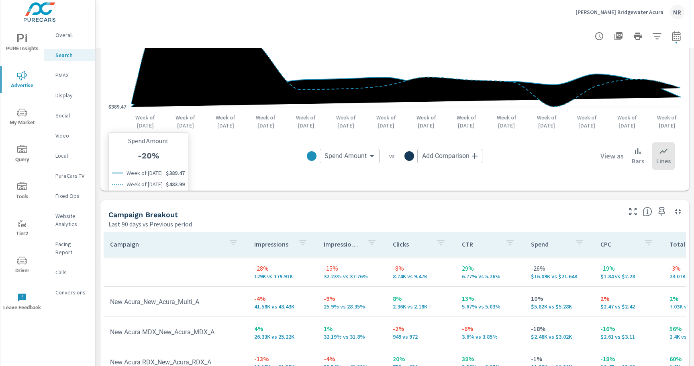
scroll to position [721, 0]
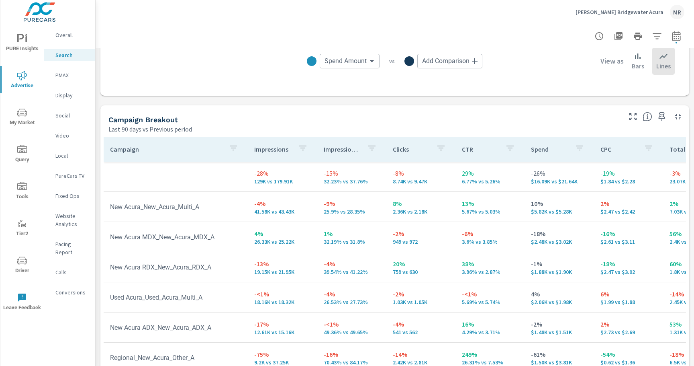
click at [291, 131] on div "Last 90 days vs Previous period" at bounding box center [364, 129] width 512 height 10
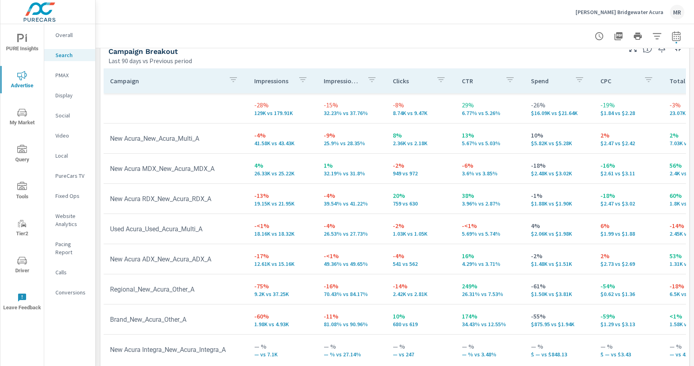
scroll to position [39, 0]
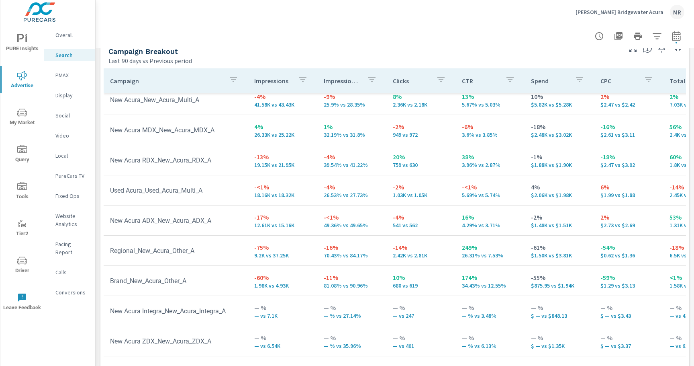
scroll to position [800, 0]
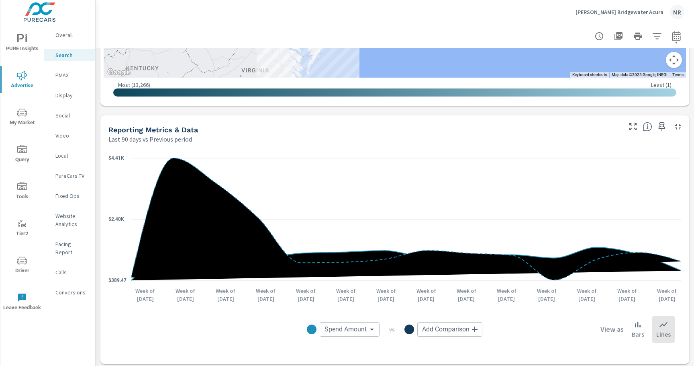
scroll to position [454, 0]
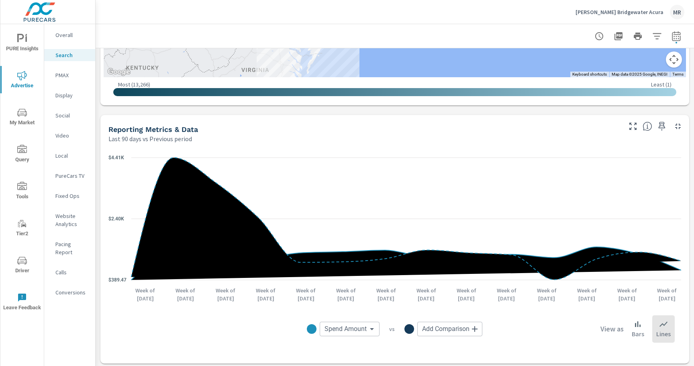
click at [52, 35] on div "Overall" at bounding box center [69, 35] width 51 height 12
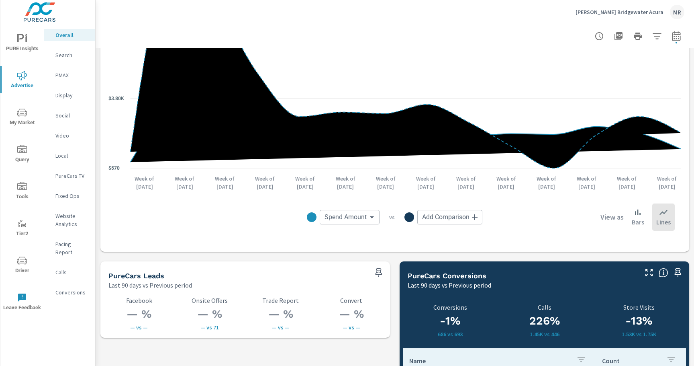
scroll to position [904, 0]
